Goal: Task Accomplishment & Management: Use online tool/utility

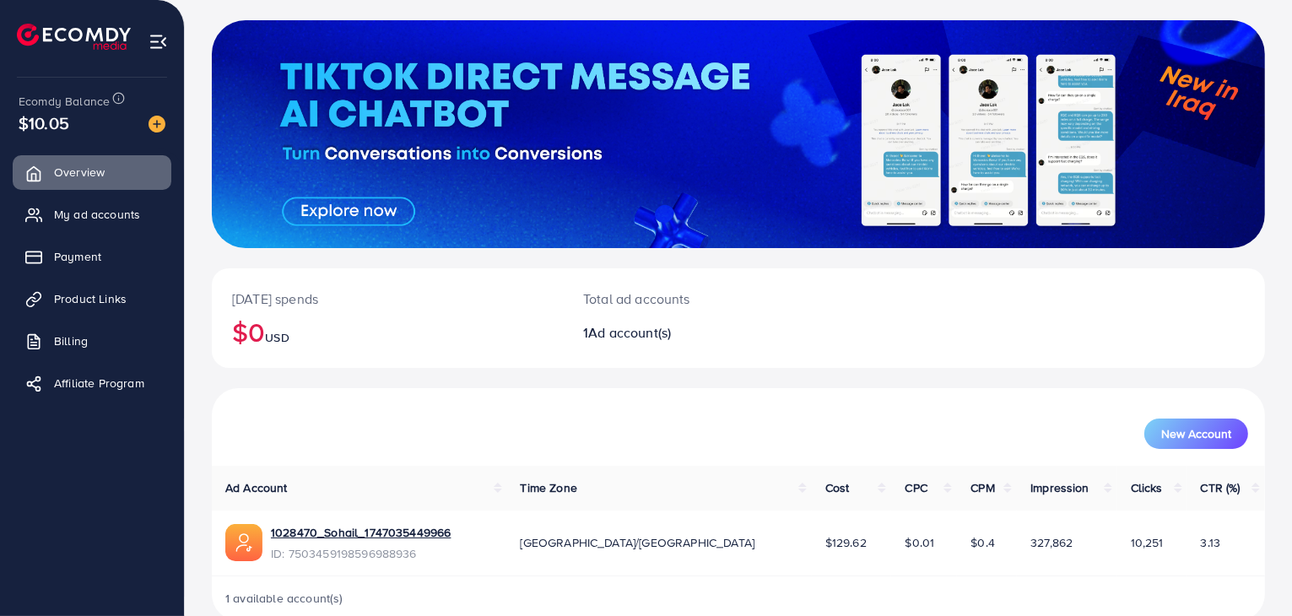
scroll to position [116, 0]
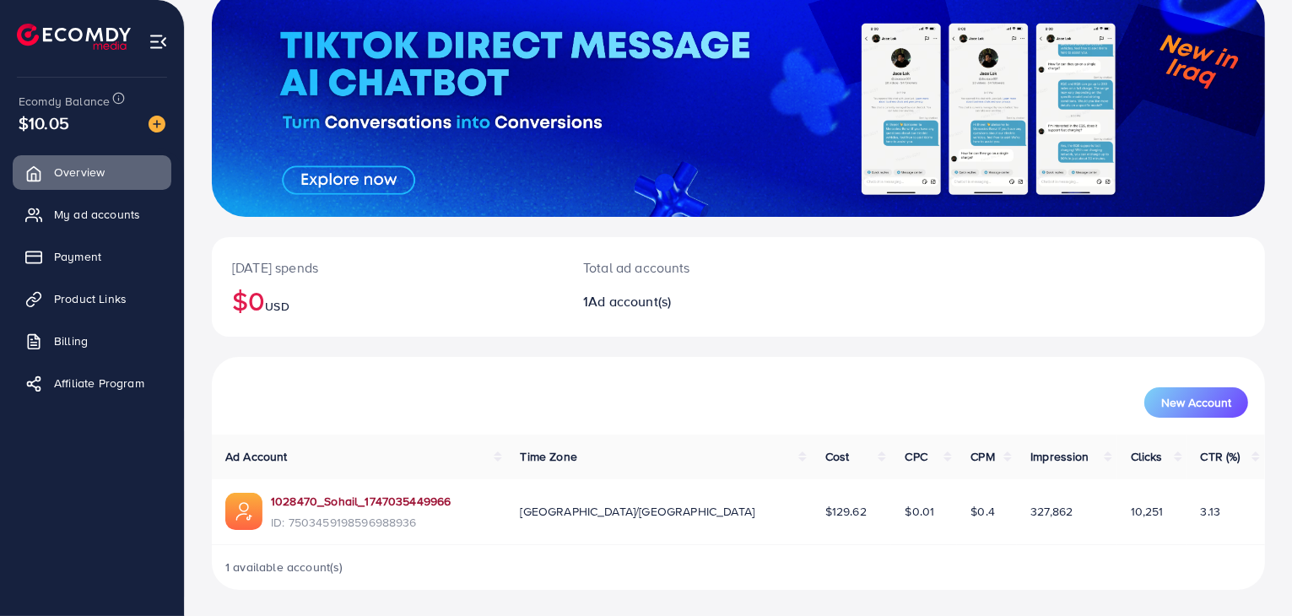
click at [342, 503] on link "1028470_Sohail_1747035449966" at bounding box center [361, 501] width 180 height 17
click at [87, 305] on span "Product Links" at bounding box center [94, 298] width 73 height 17
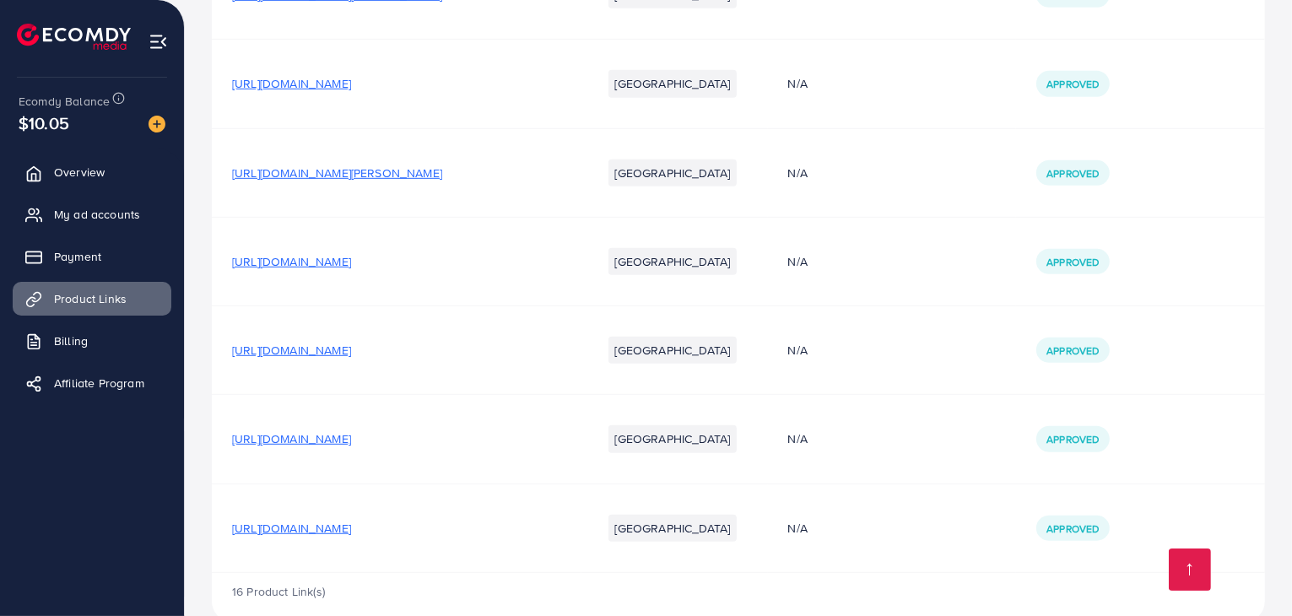
scroll to position [1094, 0]
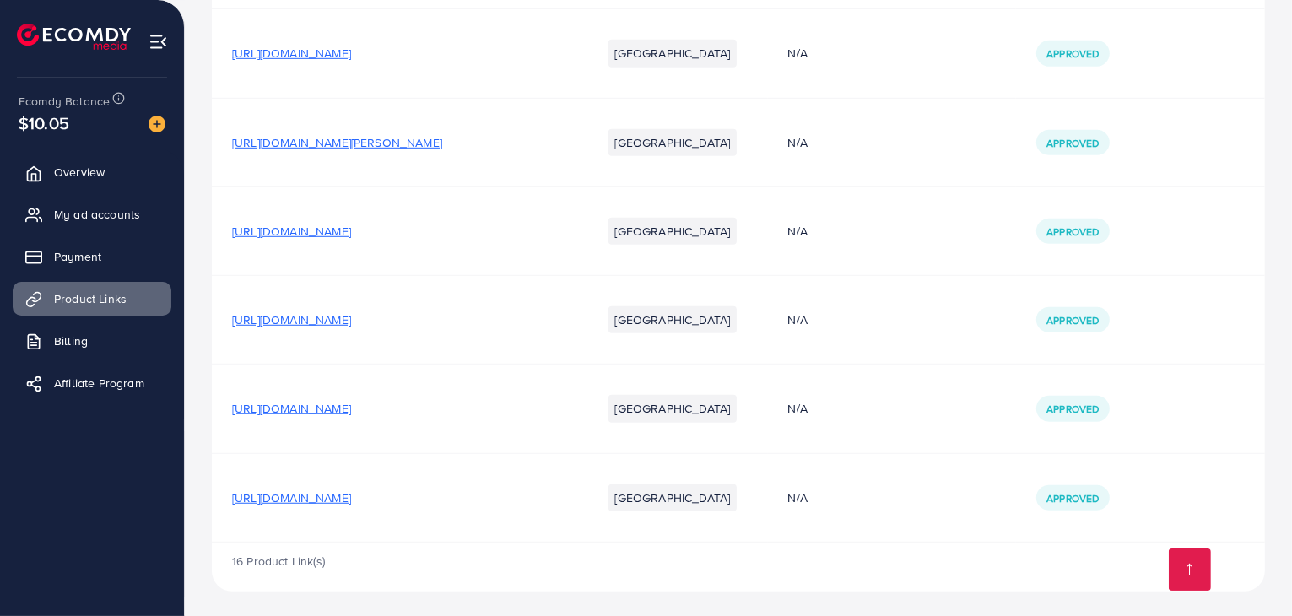
drag, startPoint x: 215, startPoint y: 317, endPoint x: 366, endPoint y: 324, distance: 151.2
click at [366, 324] on td "[URL][DOMAIN_NAME]" at bounding box center [397, 320] width 370 height 89
copy span "[URL][DOMAIN_NAME]"
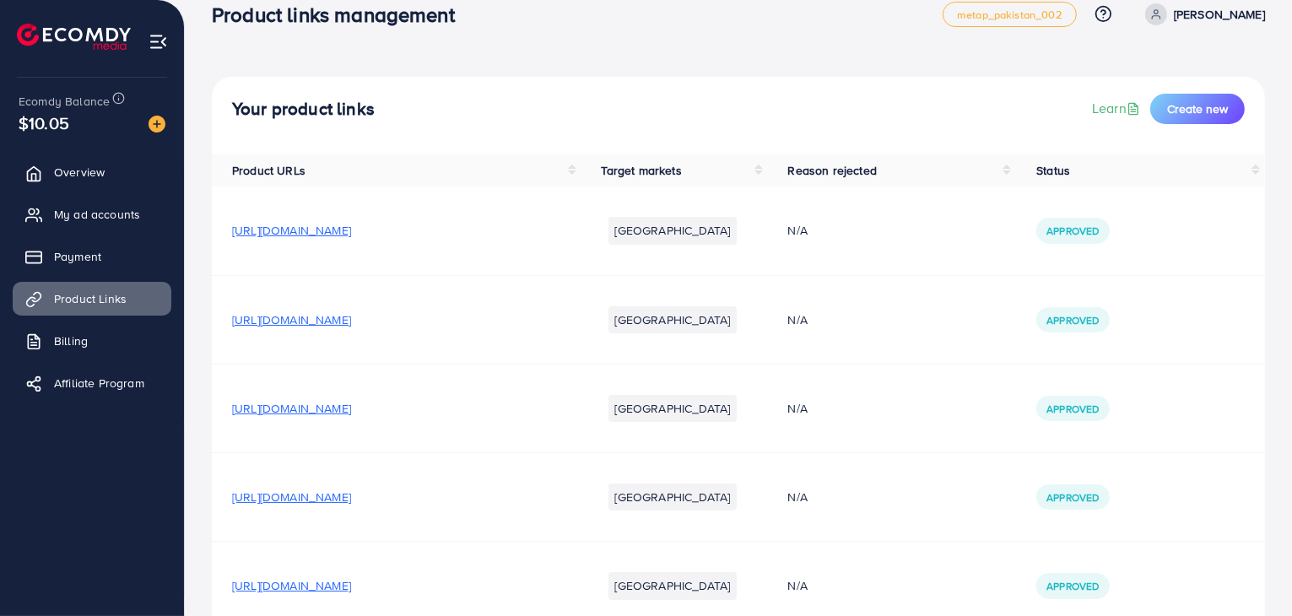
scroll to position [0, 0]
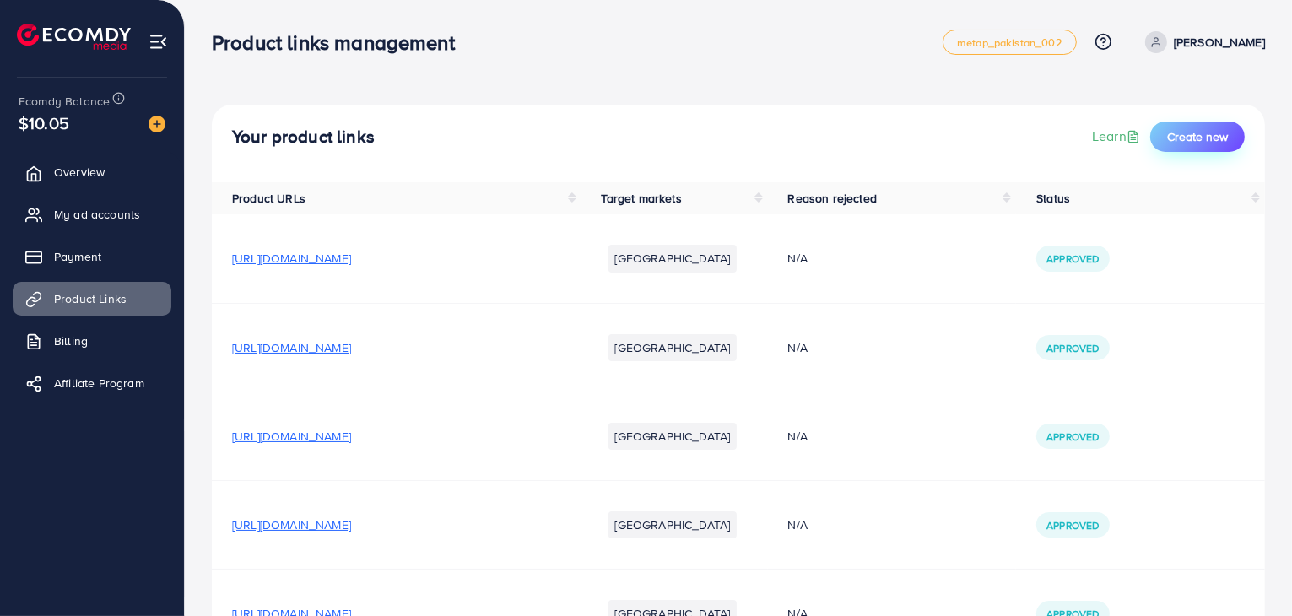
click at [1191, 124] on button "Create new" at bounding box center [1197, 137] width 95 height 30
click at [1193, 133] on span "Create new" at bounding box center [1197, 136] width 61 height 17
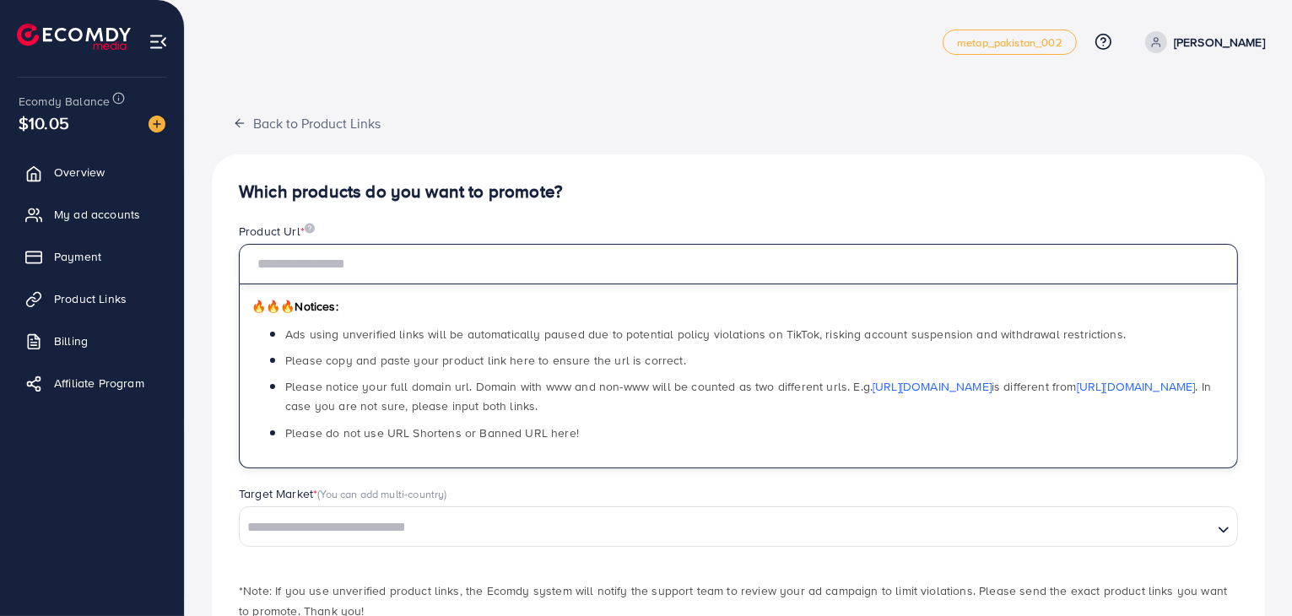
click at [446, 262] on input "text" at bounding box center [738, 264] width 999 height 41
paste input "**********"
type input "**********"
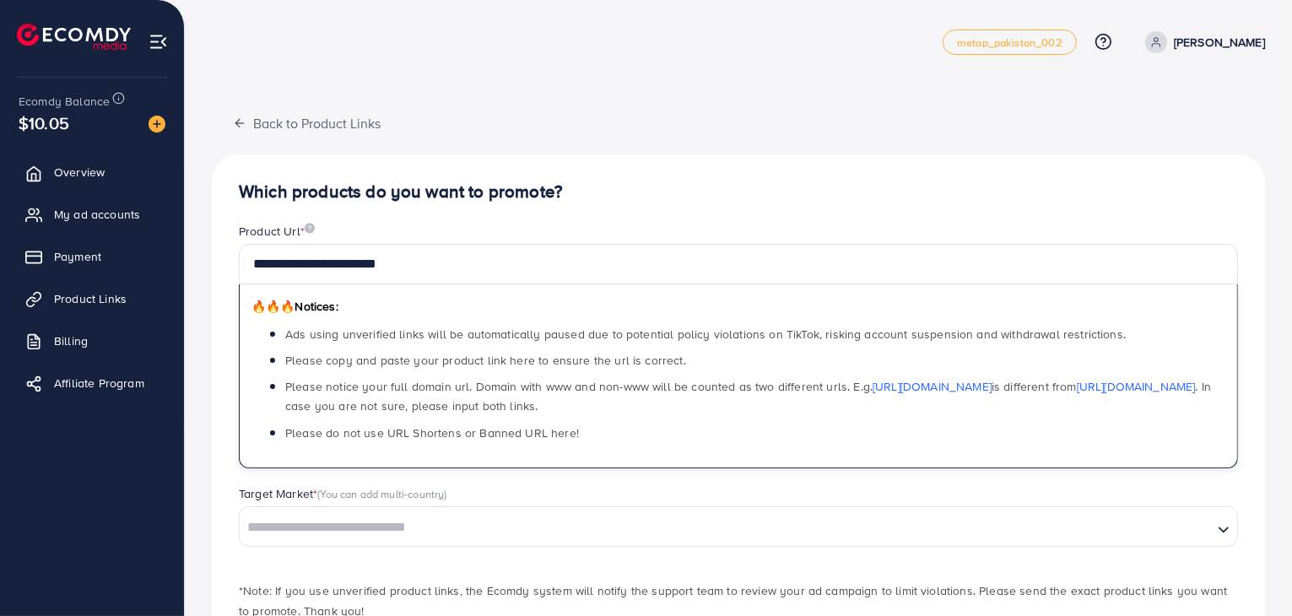
click at [574, 205] on div "**********" at bounding box center [738, 426] width 1053 height 544
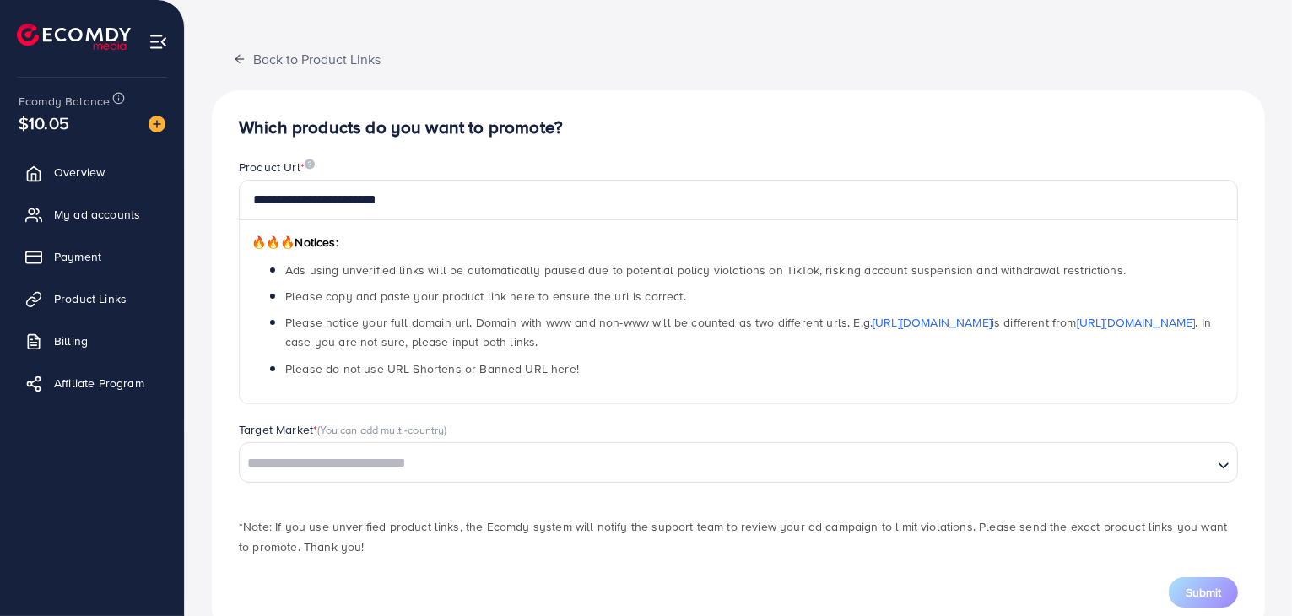
scroll to position [108, 0]
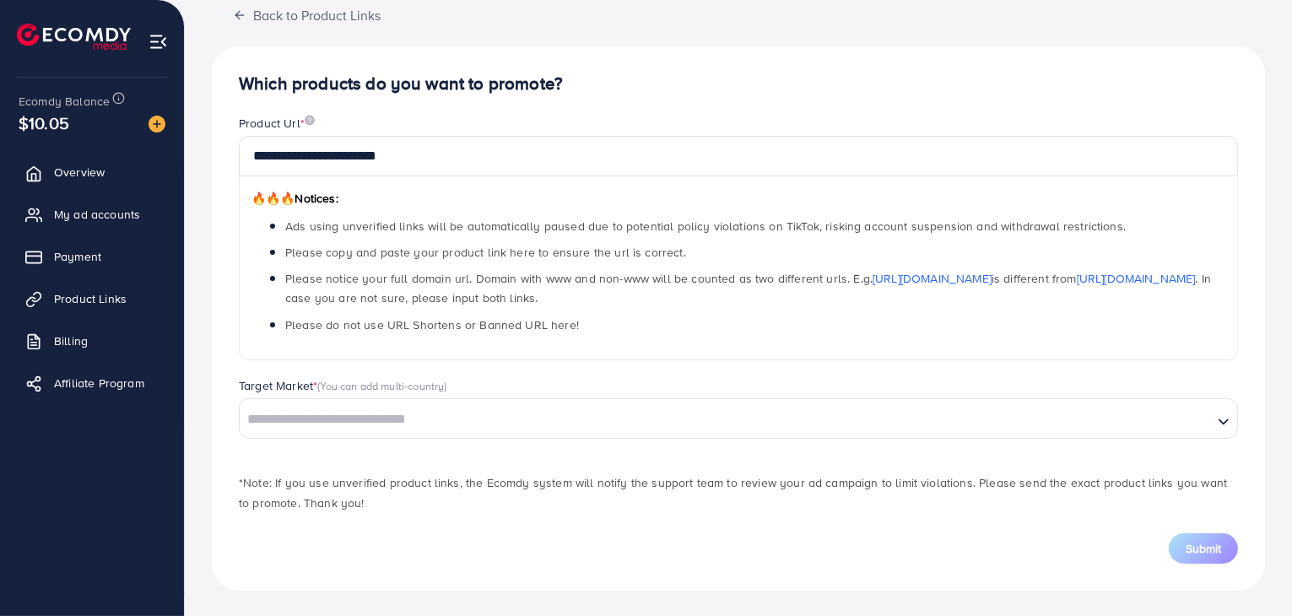
click at [452, 393] on div "Target Market * (You can add multi-country)" at bounding box center [738, 387] width 999 height 21
click at [456, 419] on input "Search for option" at bounding box center [726, 420] width 970 height 26
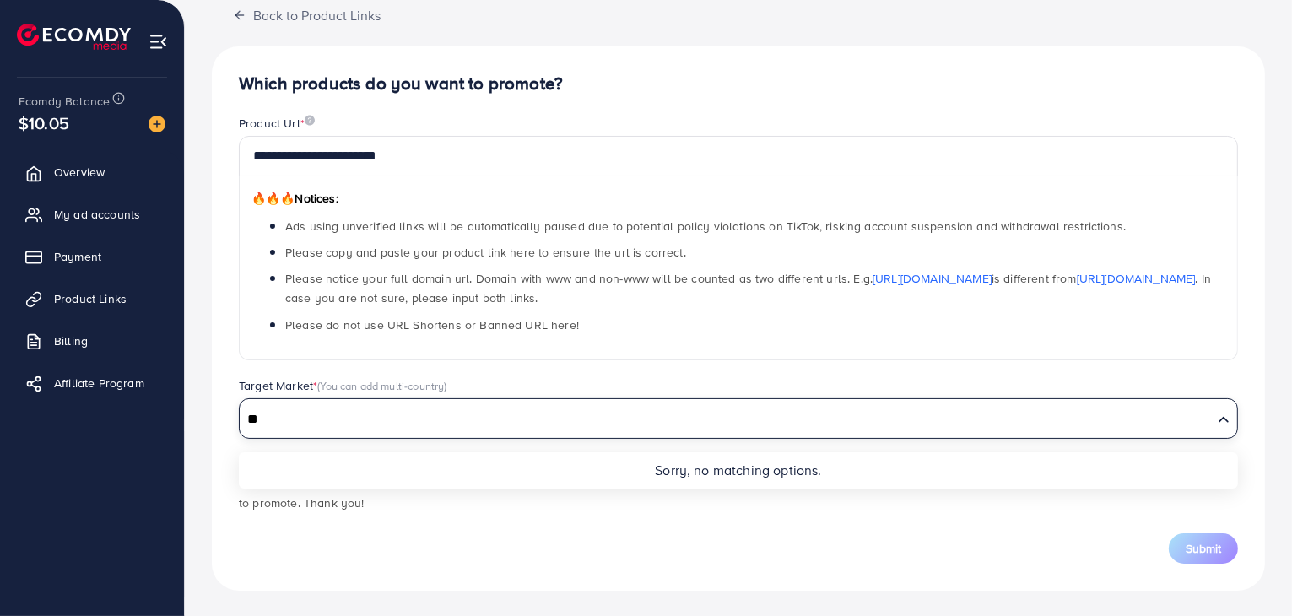
type input "*"
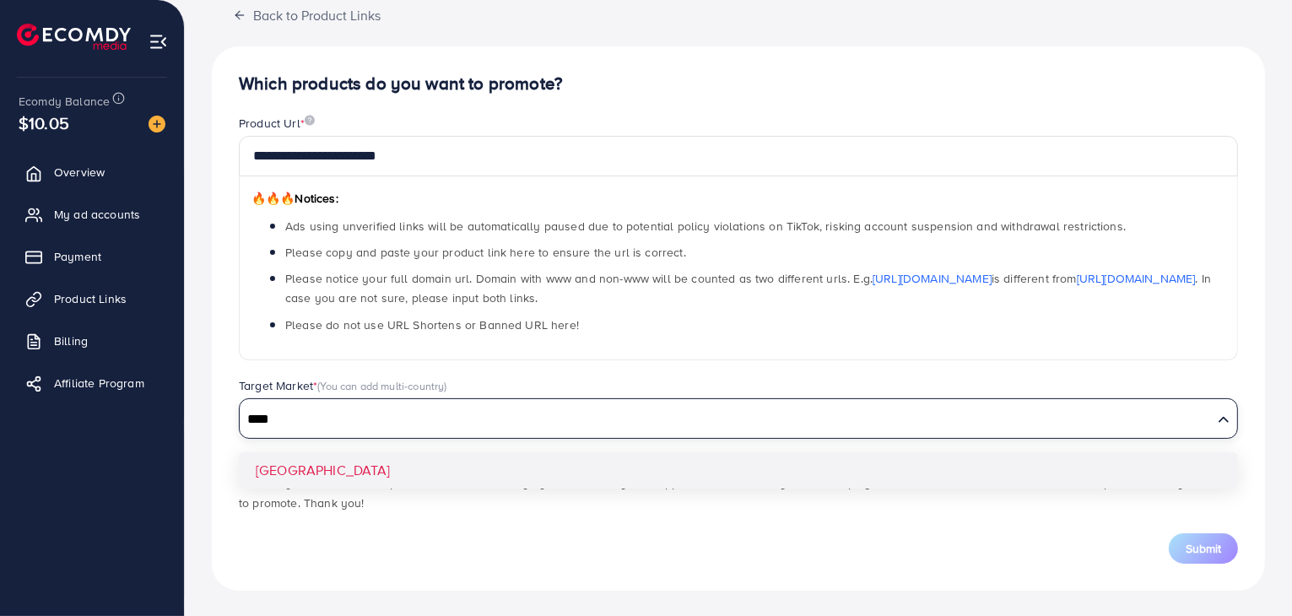
type input "****"
click at [388, 456] on div "**********" at bounding box center [738, 318] width 1053 height 544
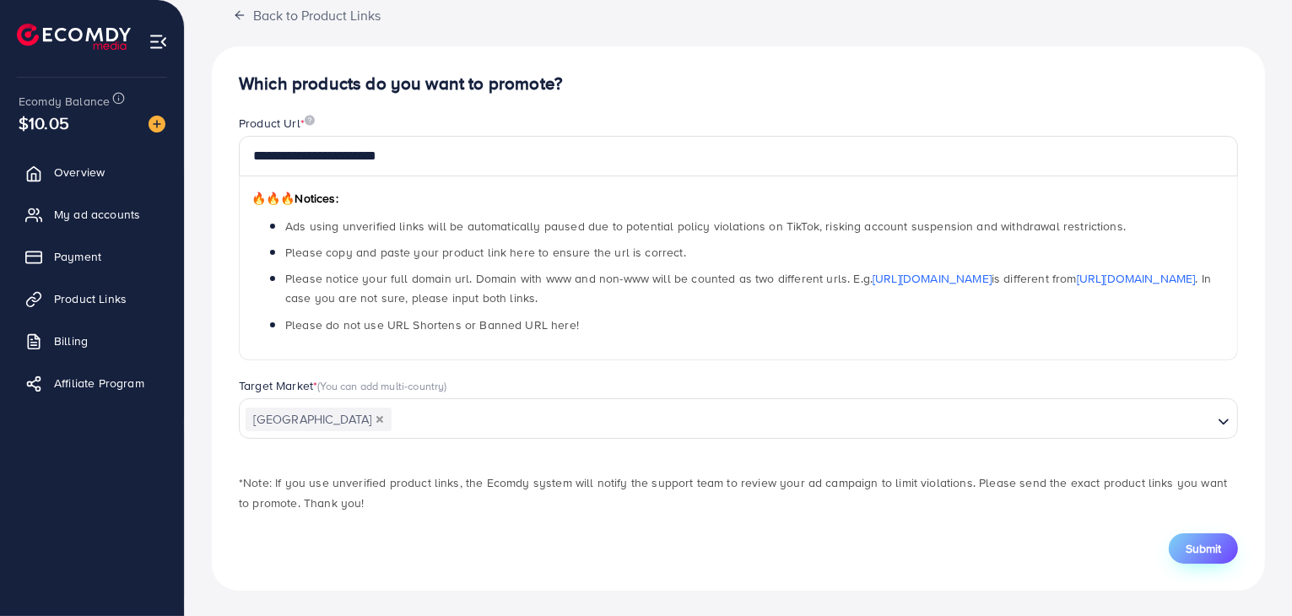
click at [1199, 543] on span "Submit" at bounding box center [1203, 548] width 35 height 17
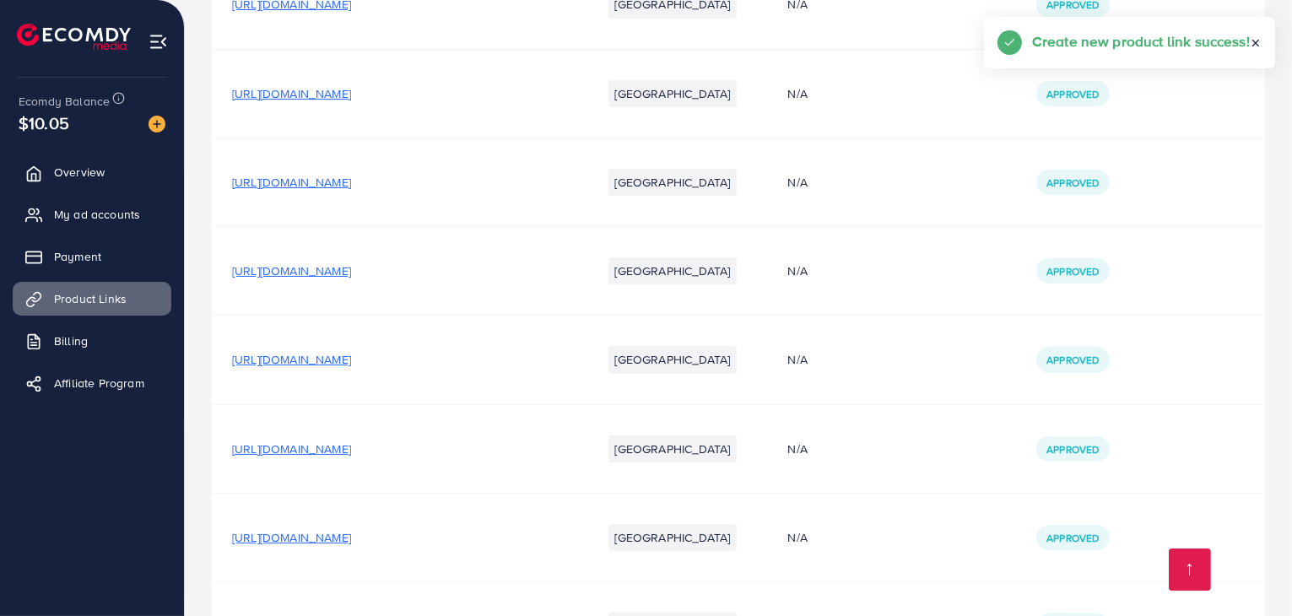
scroll to position [1182, 0]
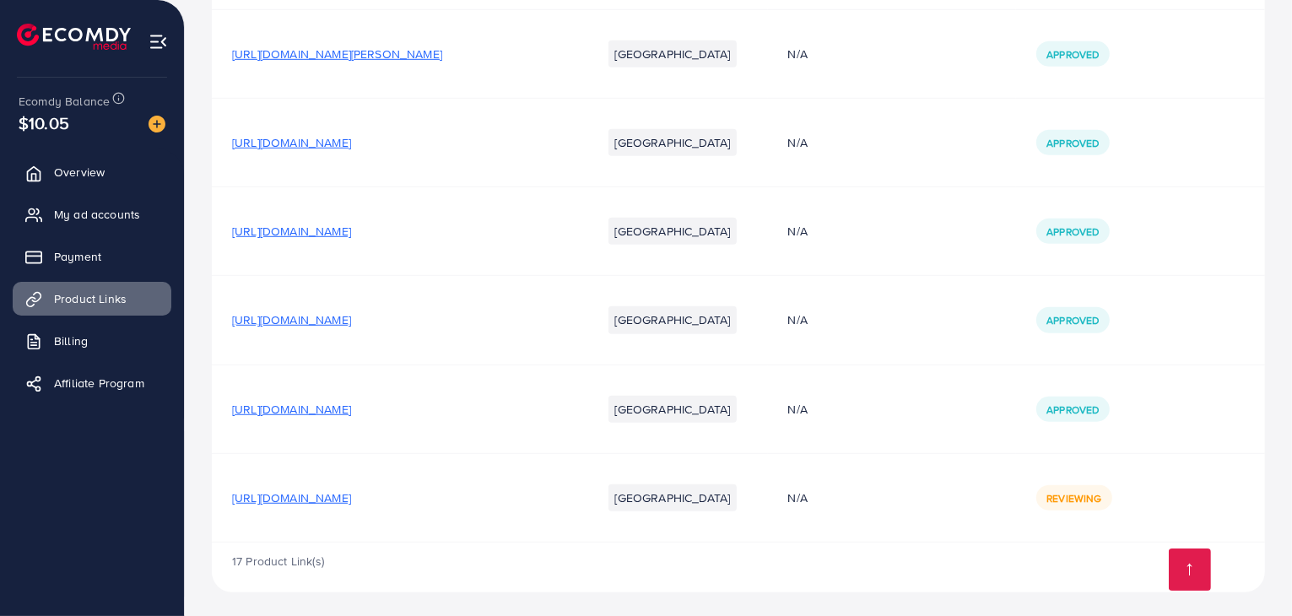
drag, startPoint x: 208, startPoint y: 230, endPoint x: 432, endPoint y: 237, distance: 224.5
drag, startPoint x: 208, startPoint y: 224, endPoint x: 389, endPoint y: 229, distance: 180.6
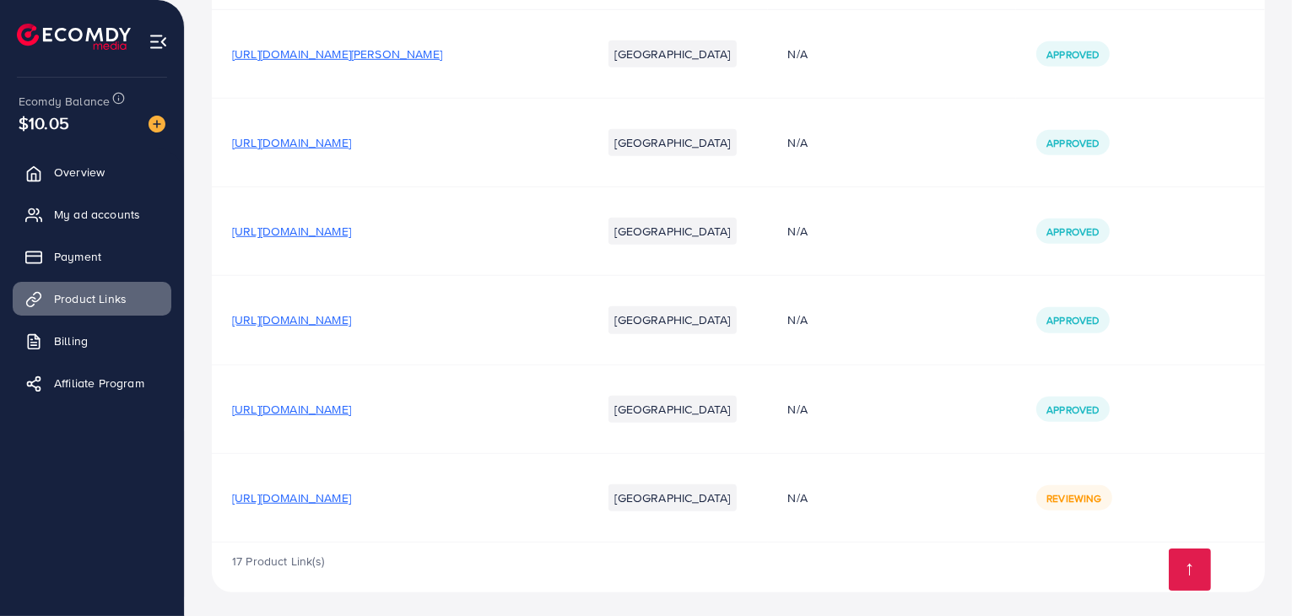
click at [228, 230] on td "[URL][DOMAIN_NAME]" at bounding box center [397, 231] width 370 height 89
drag, startPoint x: 229, startPoint y: 230, endPoint x: 378, endPoint y: 228, distance: 149.4
click at [378, 228] on td "[URL][DOMAIN_NAME]" at bounding box center [397, 231] width 370 height 89
copy span "[URL][DOMAIN_NAME]"
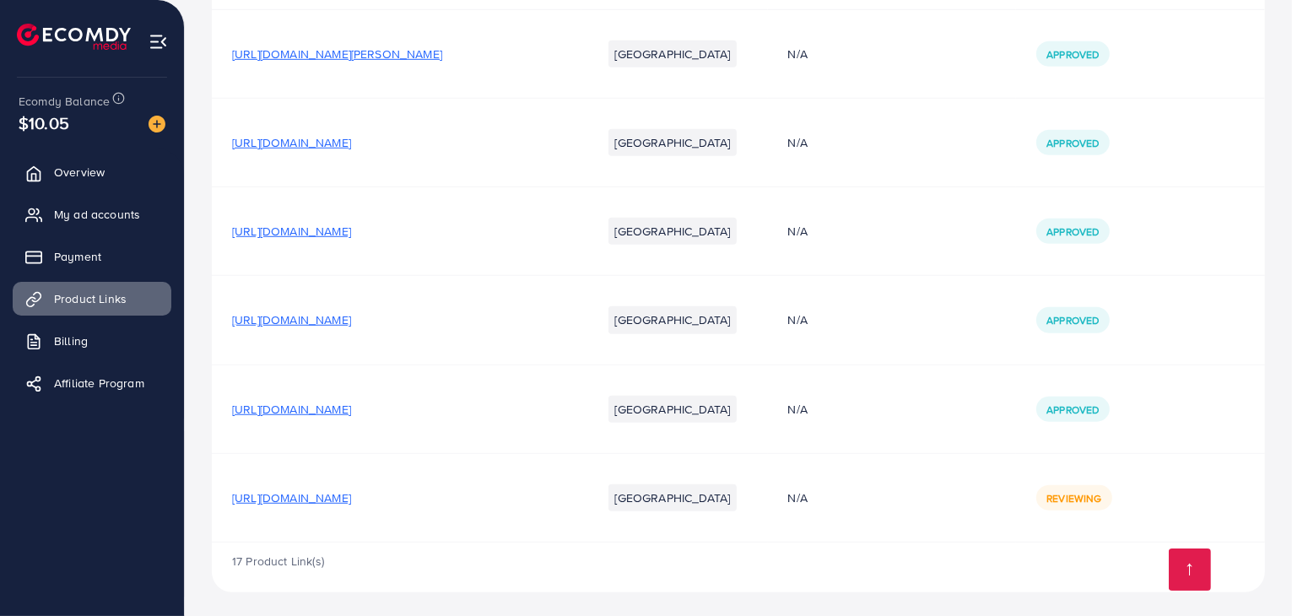
drag, startPoint x: 218, startPoint y: 323, endPoint x: 586, endPoint y: 319, distance: 368.8
click at [581, 319] on td "[URL][DOMAIN_NAME]" at bounding box center [397, 320] width 370 height 89
copy span "[URL][DOMAIN_NAME]"
drag, startPoint x: 219, startPoint y: 410, endPoint x: 493, endPoint y: 416, distance: 273.4
click at [493, 416] on td "[URL][DOMAIN_NAME]" at bounding box center [397, 409] width 370 height 89
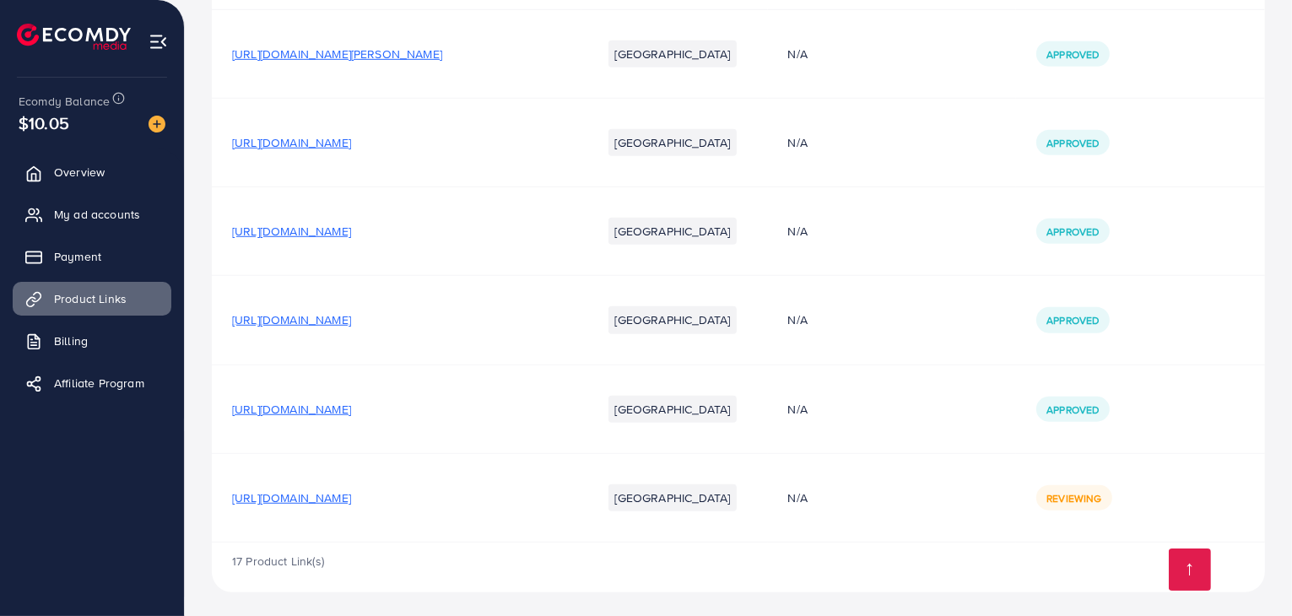
copy span "[URL][DOMAIN_NAME]"
